Goal: Transaction & Acquisition: Purchase product/service

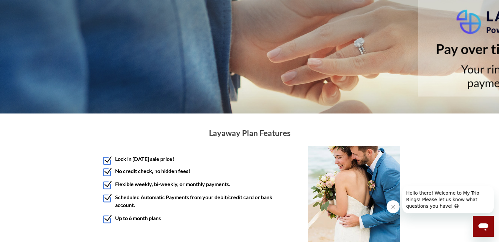
scroll to position [98, 0]
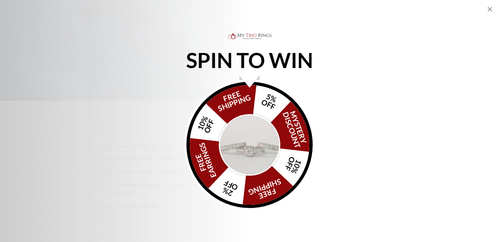
click at [252, 147] on img "Alia popup" at bounding box center [249, 144] width 61 height 61
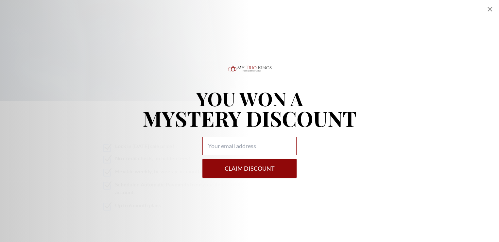
click at [250, 149] on input "Alia popup" at bounding box center [249, 146] width 94 height 18
type input "caswell950@hotmail.com"
click at [238, 173] on button "Claim DISCOUNT" at bounding box center [249, 168] width 94 height 19
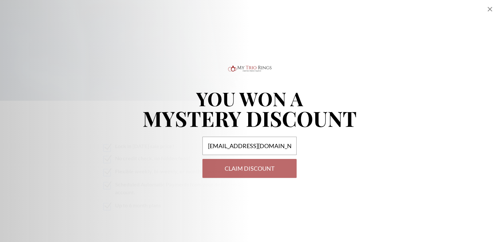
select select "US"
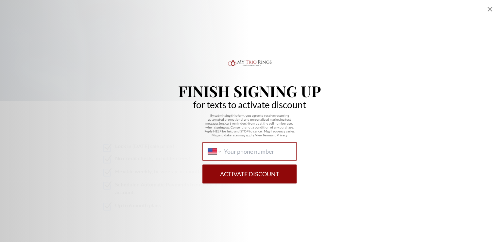
click at [242, 151] on input "International Afghanistan Åland Islands Albania Algeria American Samoa Andorra …" at bounding box center [257, 151] width 67 height 7
type input "1 (734) 512-3970"
click at [247, 175] on button "Activate Discount" at bounding box center [249, 173] width 94 height 19
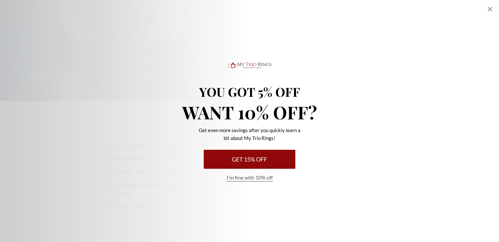
click at [258, 162] on button "Get 15% Off" at bounding box center [250, 159] width 92 height 19
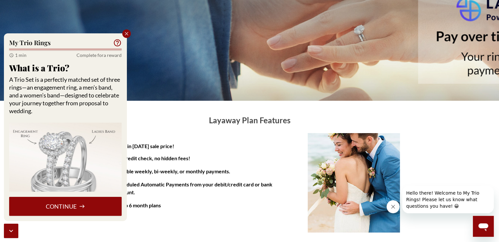
click at [72, 206] on button "Continue" at bounding box center [65, 206] width 112 height 19
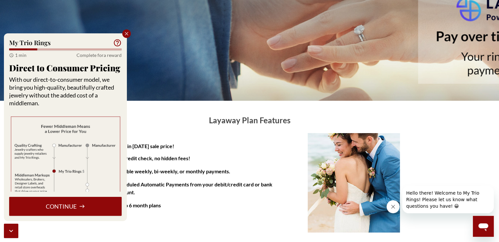
click at [72, 206] on button "Continue" at bounding box center [65, 206] width 112 height 19
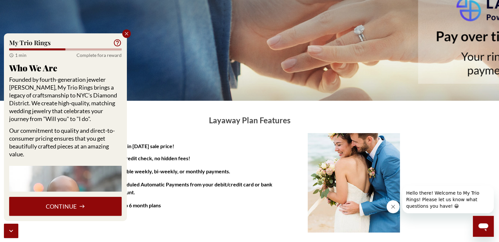
click at [72, 206] on button "Continue" at bounding box center [65, 206] width 112 height 19
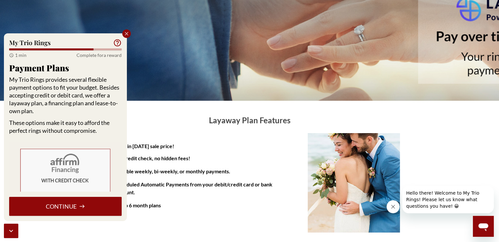
click at [72, 206] on button "Continue" at bounding box center [65, 206] width 112 height 19
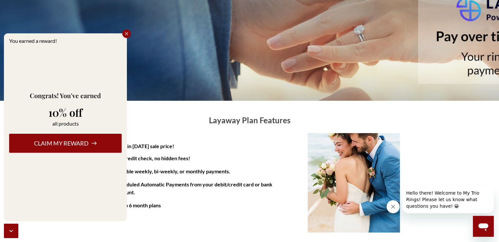
click at [73, 145] on button "Claim my reward" at bounding box center [65, 143] width 112 height 19
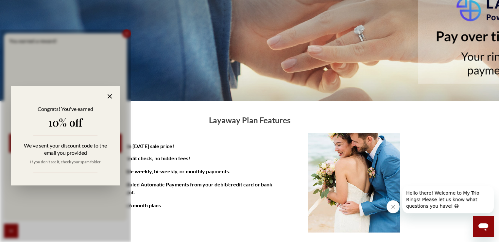
click at [107, 97] on icon at bounding box center [110, 97] width 8 height 8
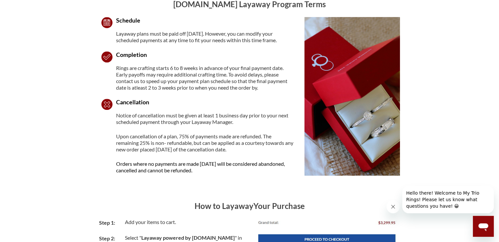
scroll to position [392, 0]
click at [392, 208] on icon "Close message from company" at bounding box center [392, 206] width 5 height 5
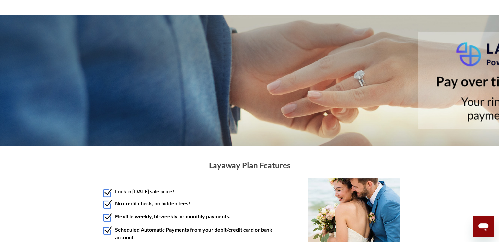
scroll to position [0, 0]
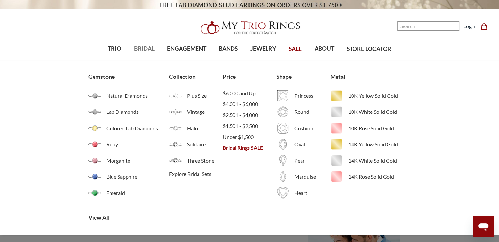
click at [147, 49] on span "BRIDAL" at bounding box center [144, 48] width 21 height 9
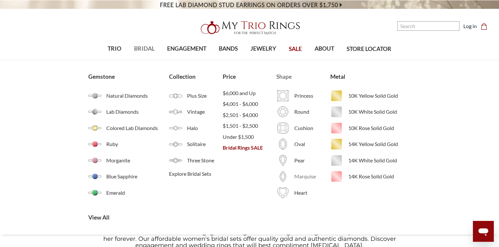
click at [302, 175] on span "Marquise" at bounding box center [312, 177] width 36 height 8
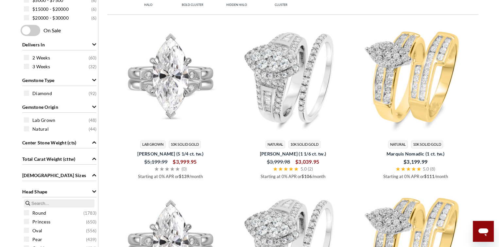
scroll to position [360, 0]
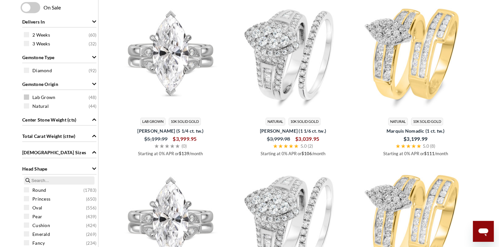
click at [27, 97] on span at bounding box center [26, 97] width 5 height 5
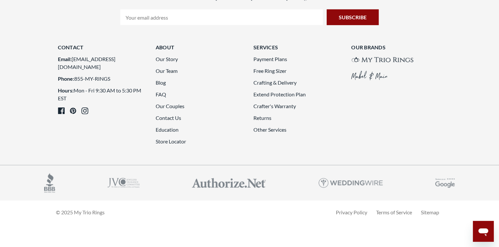
scroll to position [1962, 0]
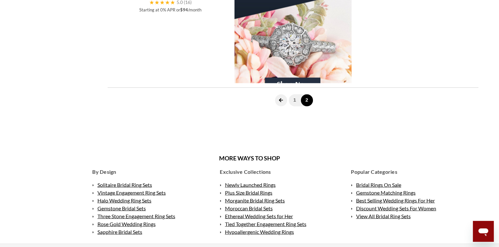
scroll to position [1079, 0]
